Goal: Use online tool/utility: Utilize a website feature to perform a specific function

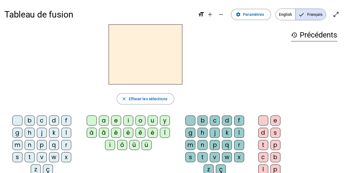
click at [25, 117] on div "b" at bounding box center [30, 120] width 10 height 10
click at [105, 121] on div "a" at bounding box center [104, 120] width 10 height 10
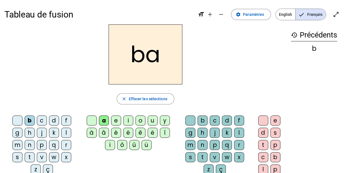
click at [234, 130] on div "l" at bounding box center [239, 132] width 10 height 10
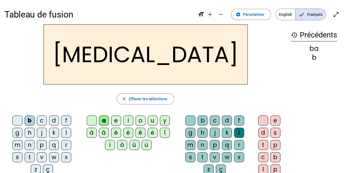
click at [265, 143] on div "t" at bounding box center [263, 145] width 10 height 10
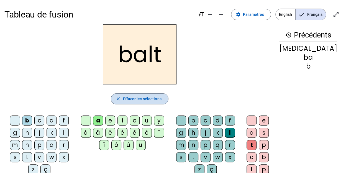
click at [129, 98] on span "Effacer les sélections" at bounding box center [142, 98] width 39 height 7
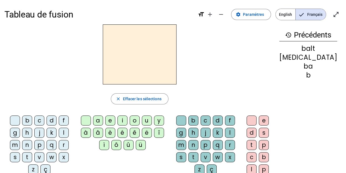
click at [47, 119] on div "d" at bounding box center [52, 120] width 10 height 10
click at [115, 119] on div "e" at bounding box center [110, 120] width 10 height 10
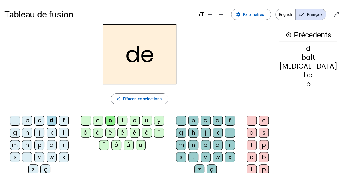
click at [20, 140] on div "m" at bounding box center [15, 145] width 10 height 10
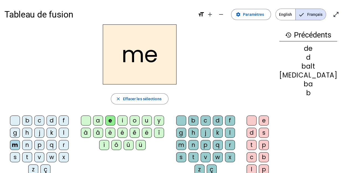
click at [32, 140] on div "n" at bounding box center [27, 145] width 10 height 10
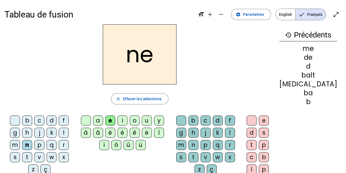
click at [20, 152] on div "s" at bounding box center [15, 157] width 10 height 10
